Goal: Information Seeking & Learning: Understand process/instructions

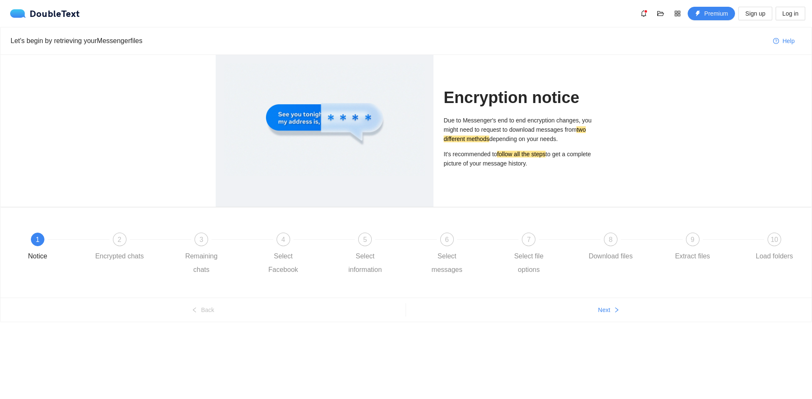
drag, startPoint x: 446, startPoint y: 117, endPoint x: 565, endPoint y: 141, distance: 121.6
click at [565, 141] on p "Due to Messenger's end to end encryption changes, you might need to request to …" at bounding box center [519, 130] width 153 height 28
click at [496, 144] on div "Due to Messenger's end to end encryption changes, you might need to request to …" at bounding box center [519, 142] width 153 height 52
drag, startPoint x: 481, startPoint y: 150, endPoint x: 548, endPoint y: 157, distance: 67.6
click at [548, 157] on p "It's recommended to follow all the steps to get a complete picture of your mess…" at bounding box center [519, 159] width 153 height 19
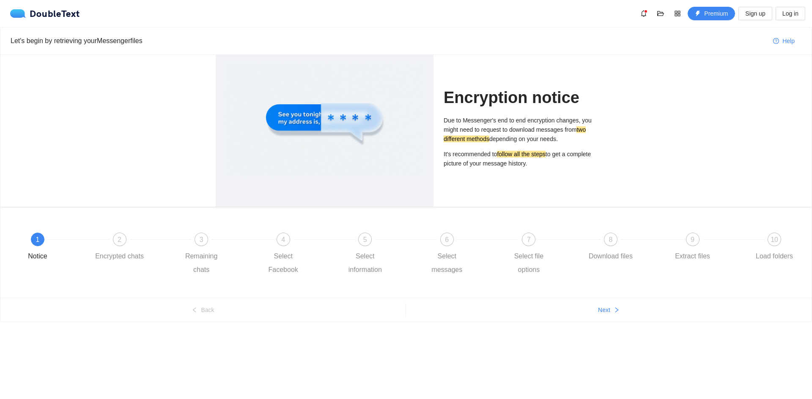
click at [550, 157] on p "It's recommended to follow all the steps to get a complete picture of your mess…" at bounding box center [519, 159] width 153 height 19
click at [616, 312] on icon "right" at bounding box center [616, 310] width 6 height 6
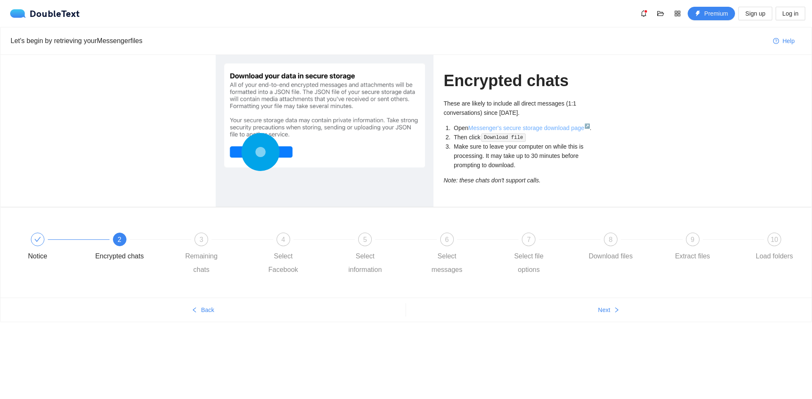
click at [559, 129] on link "Messenger's secure storage download page ↗" at bounding box center [528, 128] width 121 height 7
drag, startPoint x: 500, startPoint y: 155, endPoint x: 582, endPoint y: 161, distance: 82.2
click at [582, 161] on li "Make sure to leave your computer on while this is processing. It may take up to…" at bounding box center [524, 156] width 144 height 28
click at [580, 160] on li "Make sure to leave your computer on while this is processing. It may take up to…" at bounding box center [524, 156] width 144 height 28
drag, startPoint x: 534, startPoint y: 155, endPoint x: 553, endPoint y: 159, distance: 19.5
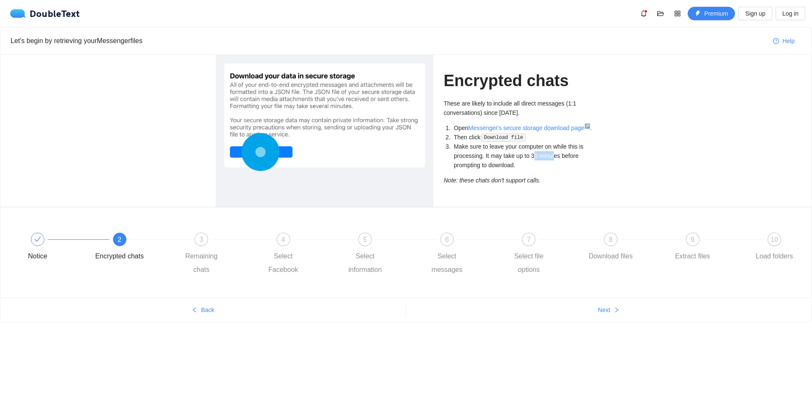
click at [553, 159] on li "Make sure to leave your computer on while this is processing. It may take up to…" at bounding box center [524, 156] width 144 height 28
click at [613, 311] on button "Next" at bounding box center [608, 311] width 405 height 14
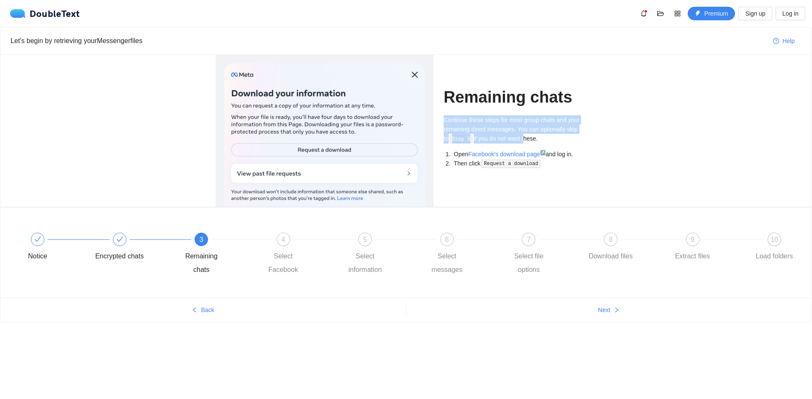
drag, startPoint x: 444, startPoint y: 120, endPoint x: 519, endPoint y: 135, distance: 76.2
click at [519, 135] on p "Continue these steps for most group chats and your remaining direct messages. Y…" at bounding box center [519, 129] width 153 height 28
click at [518, 135] on p "Continue these steps for most group chats and your remaining direct messages. Y…" at bounding box center [519, 129] width 153 height 28
click at [511, 156] on link "Facebook's download page ↗" at bounding box center [506, 154] width 77 height 7
click at [619, 310] on icon "right" at bounding box center [616, 310] width 6 height 6
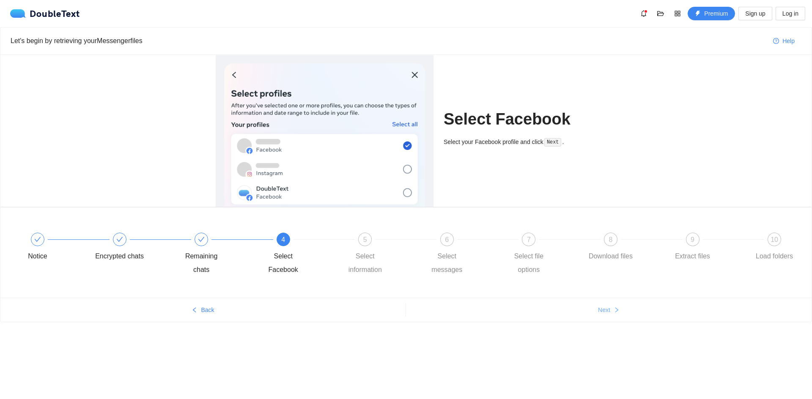
click at [607, 308] on span "Next" at bounding box center [604, 310] width 12 height 9
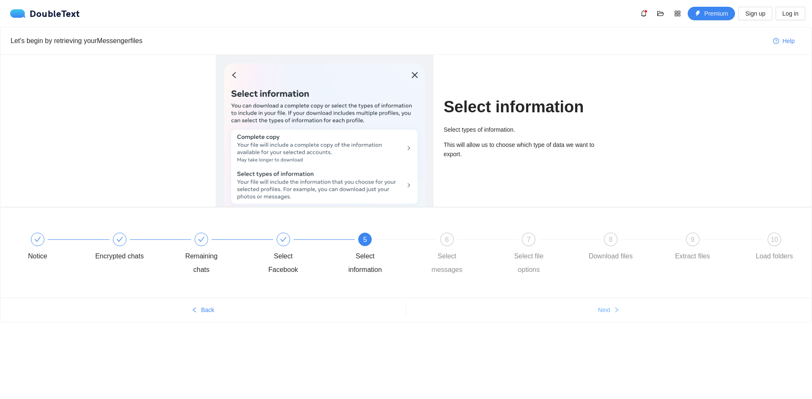
click at [600, 307] on span "Next" at bounding box center [604, 310] width 12 height 9
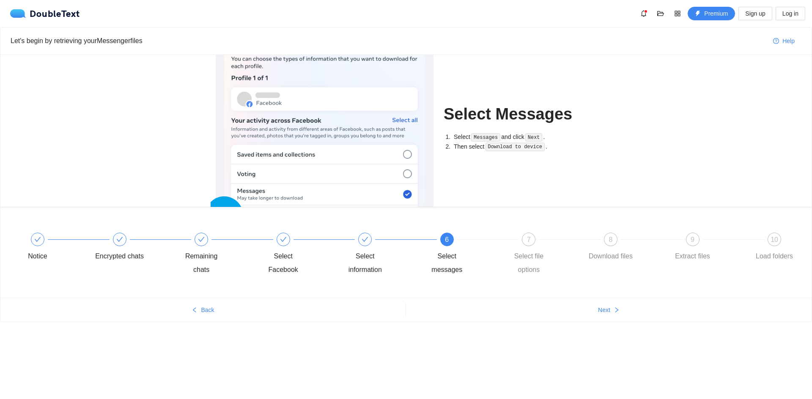
click at [195, 303] on ul "Back Next" at bounding box center [405, 310] width 811 height 24
click at [201, 309] on span "Back" at bounding box center [207, 310] width 13 height 9
